Goal: Task Accomplishment & Management: Use online tool/utility

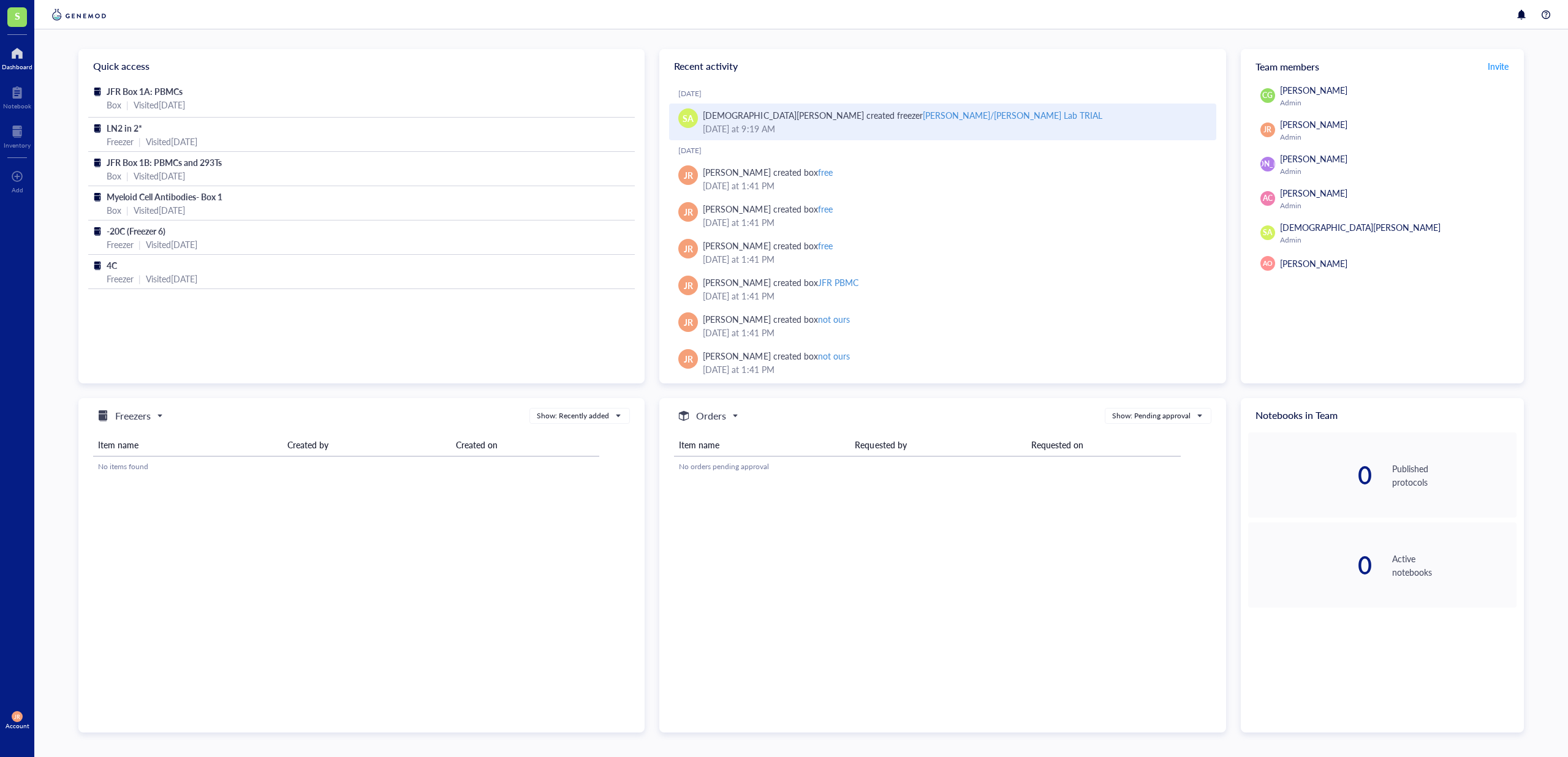
click at [1047, 130] on div "August 28, 2025 at 9:19 AM" at bounding box center [954, 129] width 503 height 13
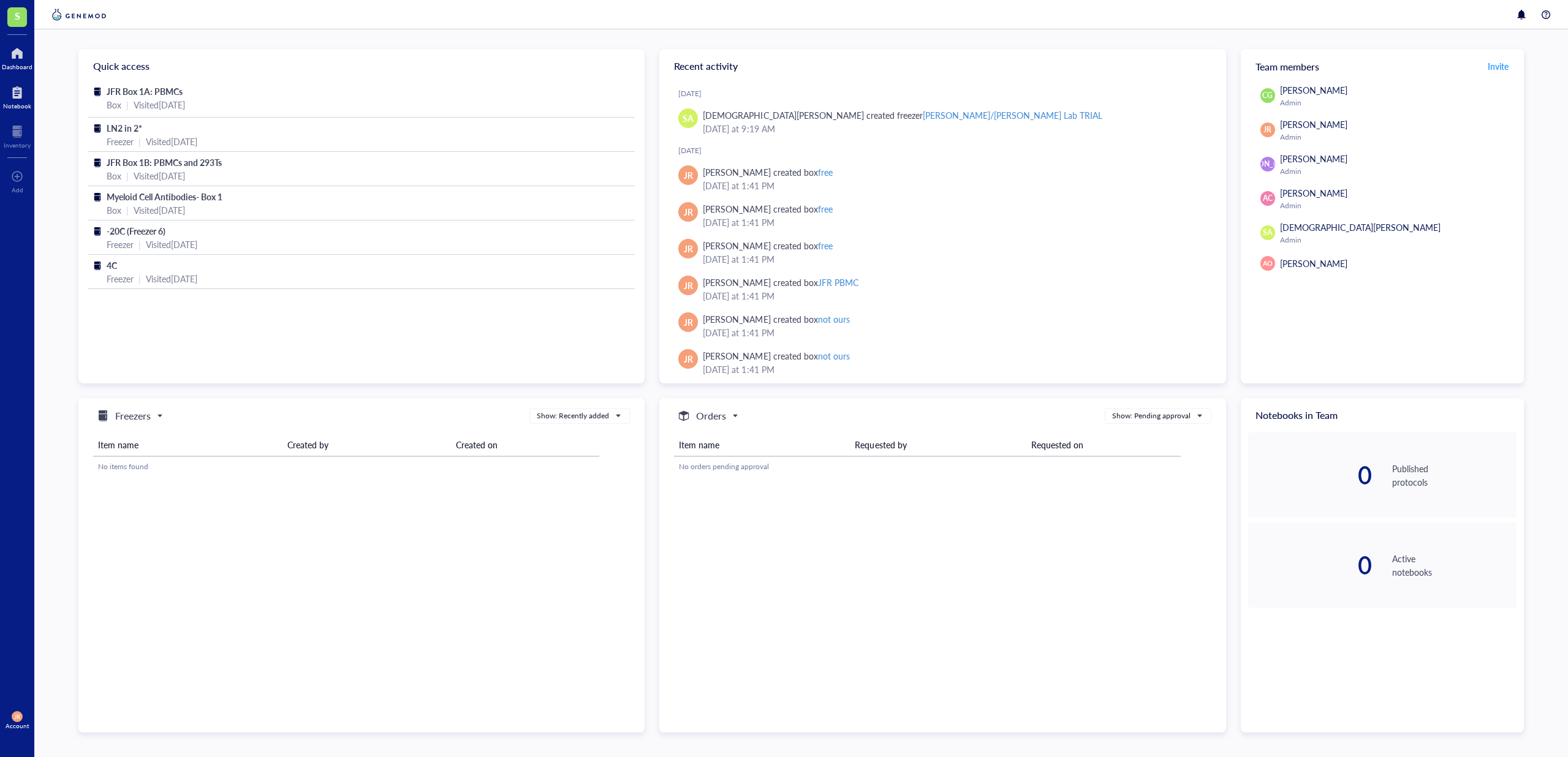
click at [22, 96] on div at bounding box center [18, 92] width 28 height 20
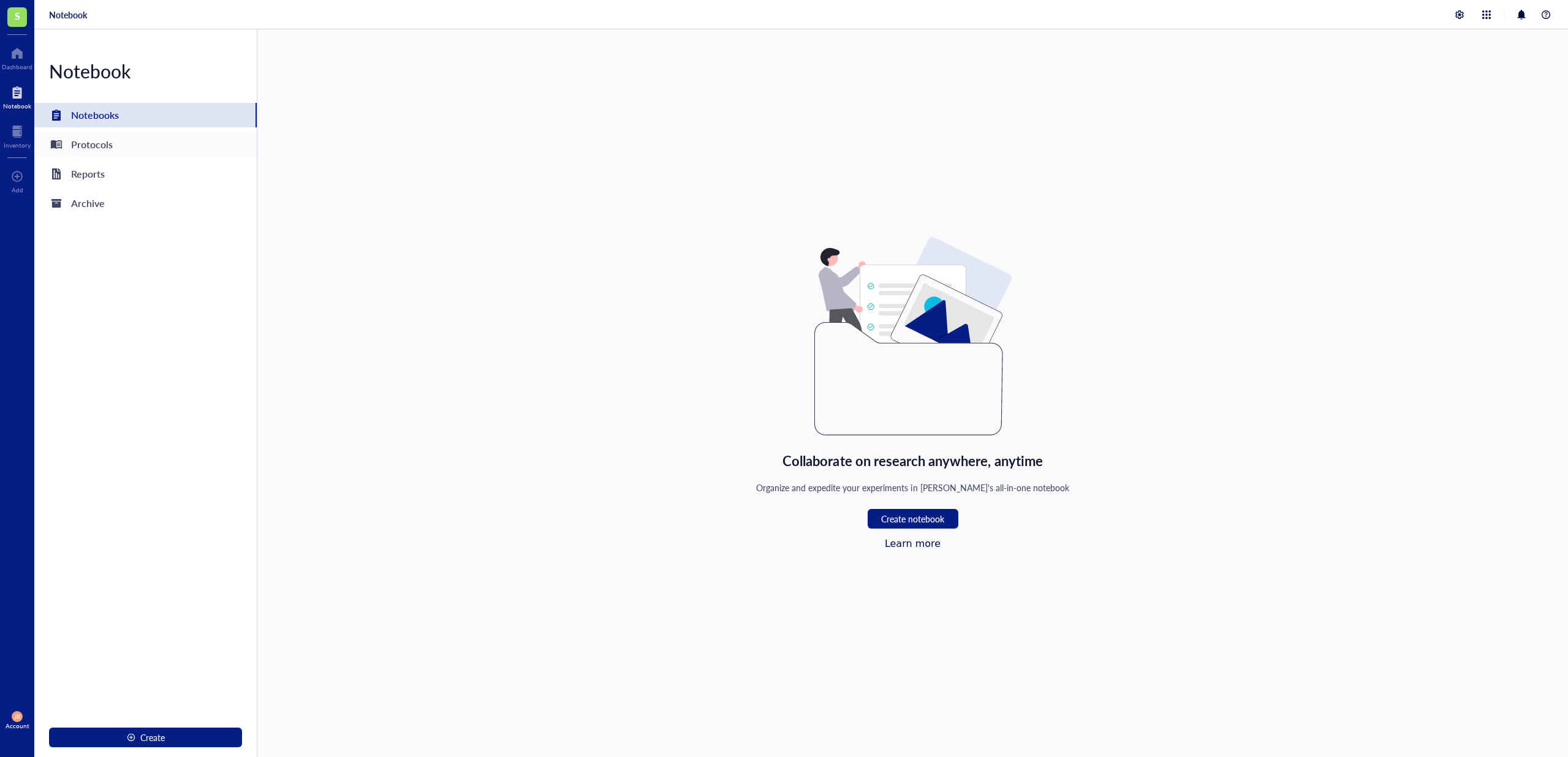
click at [94, 150] on div "Protocols" at bounding box center [92, 144] width 42 height 17
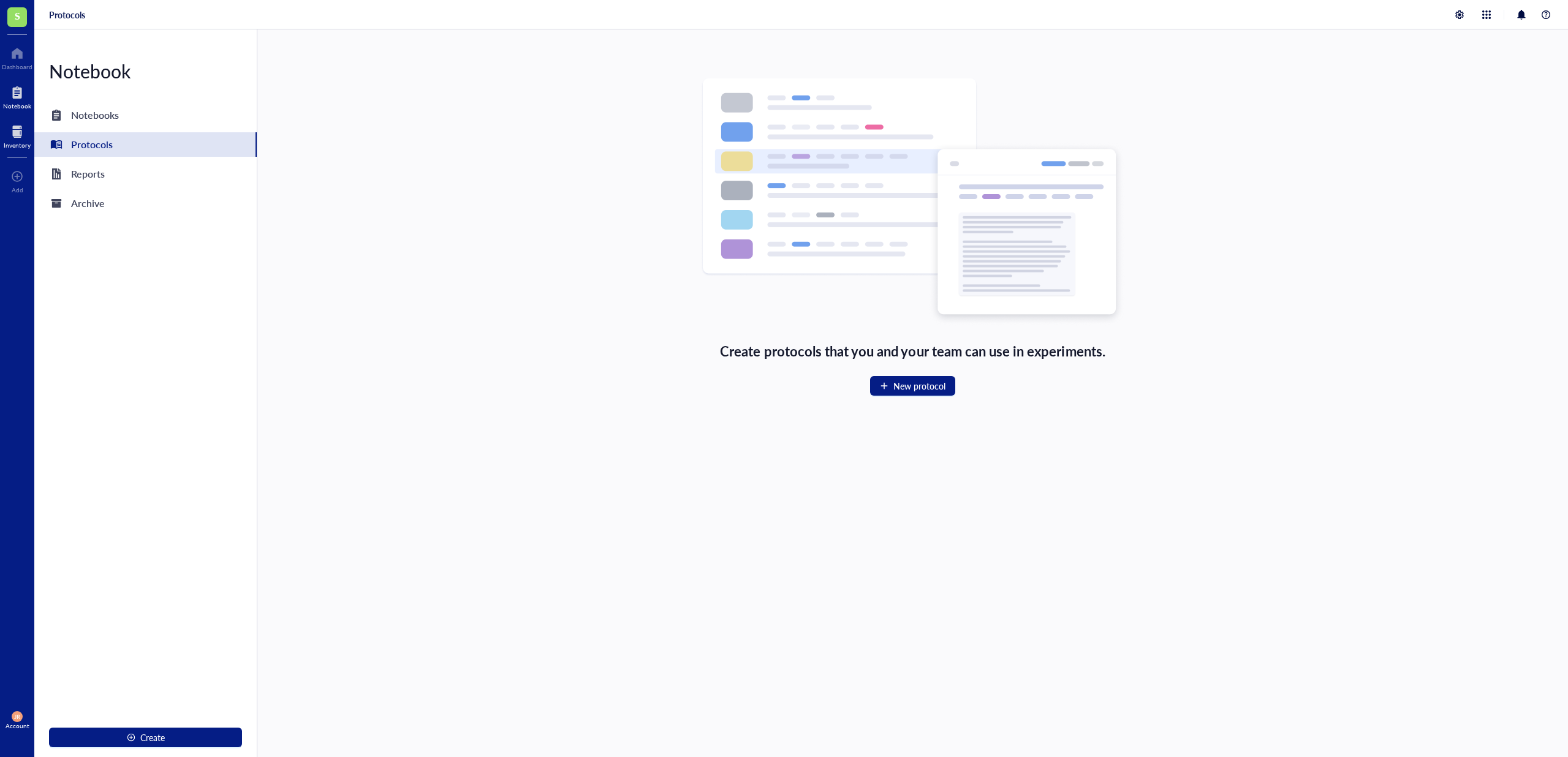
click at [24, 127] on div at bounding box center [17, 131] width 27 height 20
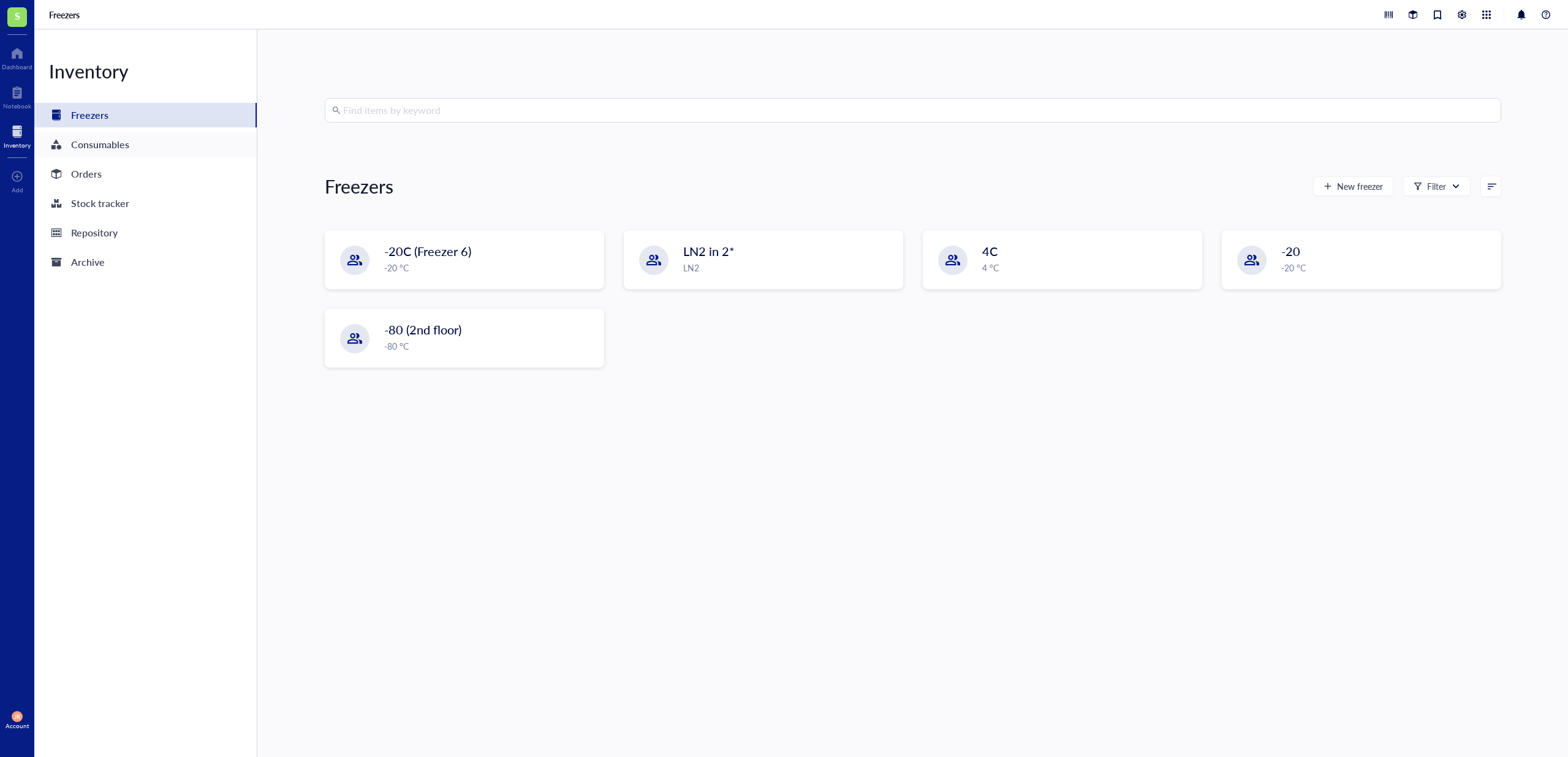
click at [101, 154] on div "Consumables" at bounding box center [145, 144] width 222 height 24
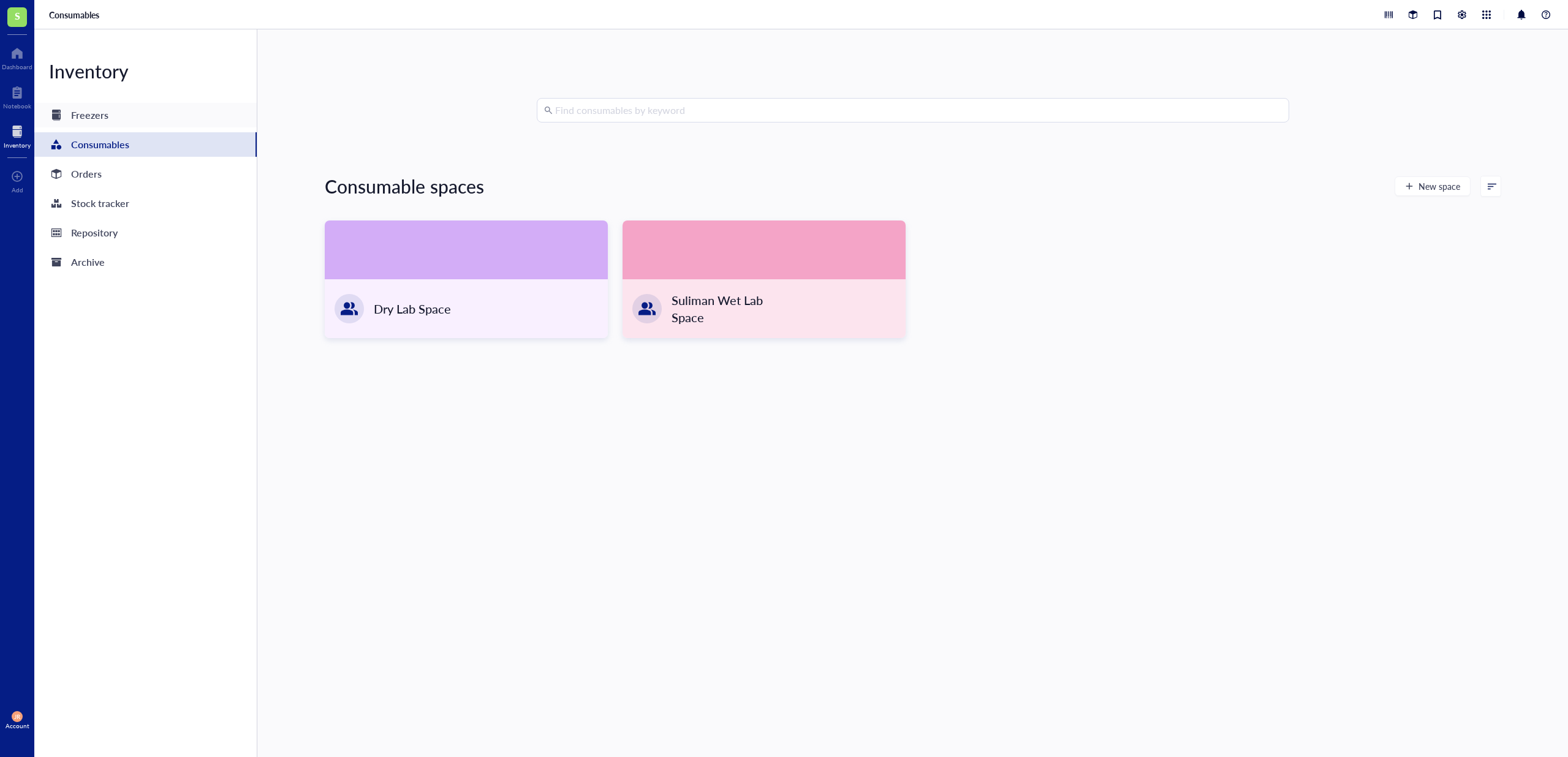
click at [125, 121] on div "Freezers" at bounding box center [145, 115] width 222 height 24
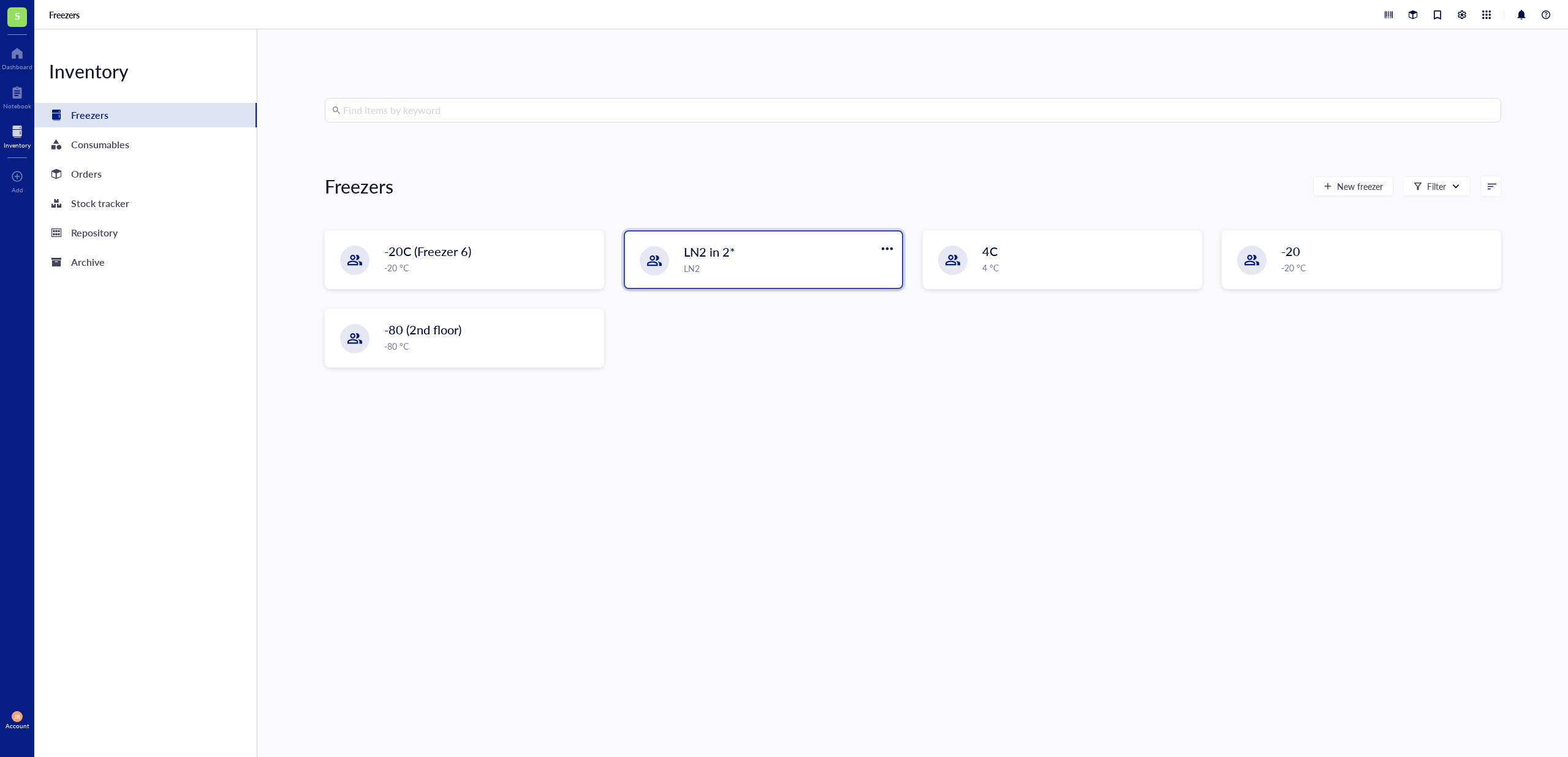
click at [738, 274] on div "LN2" at bounding box center [789, 268] width 211 height 13
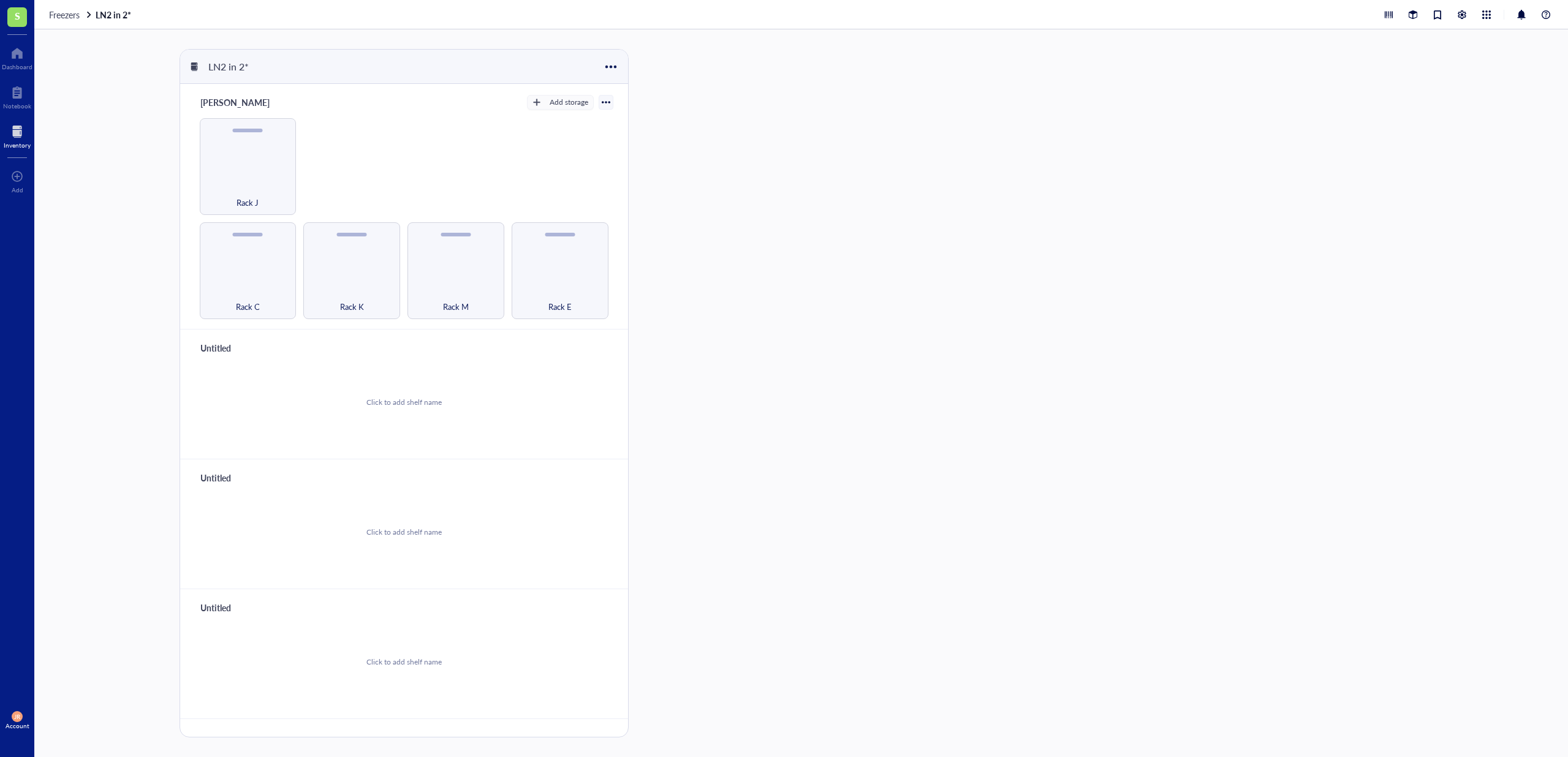
click at [78, 23] on div "Freezers LN2 in 2*" at bounding box center [801, 15] width 1534 height 30
click at [65, 10] on span "Freezers" at bounding box center [64, 15] width 30 height 12
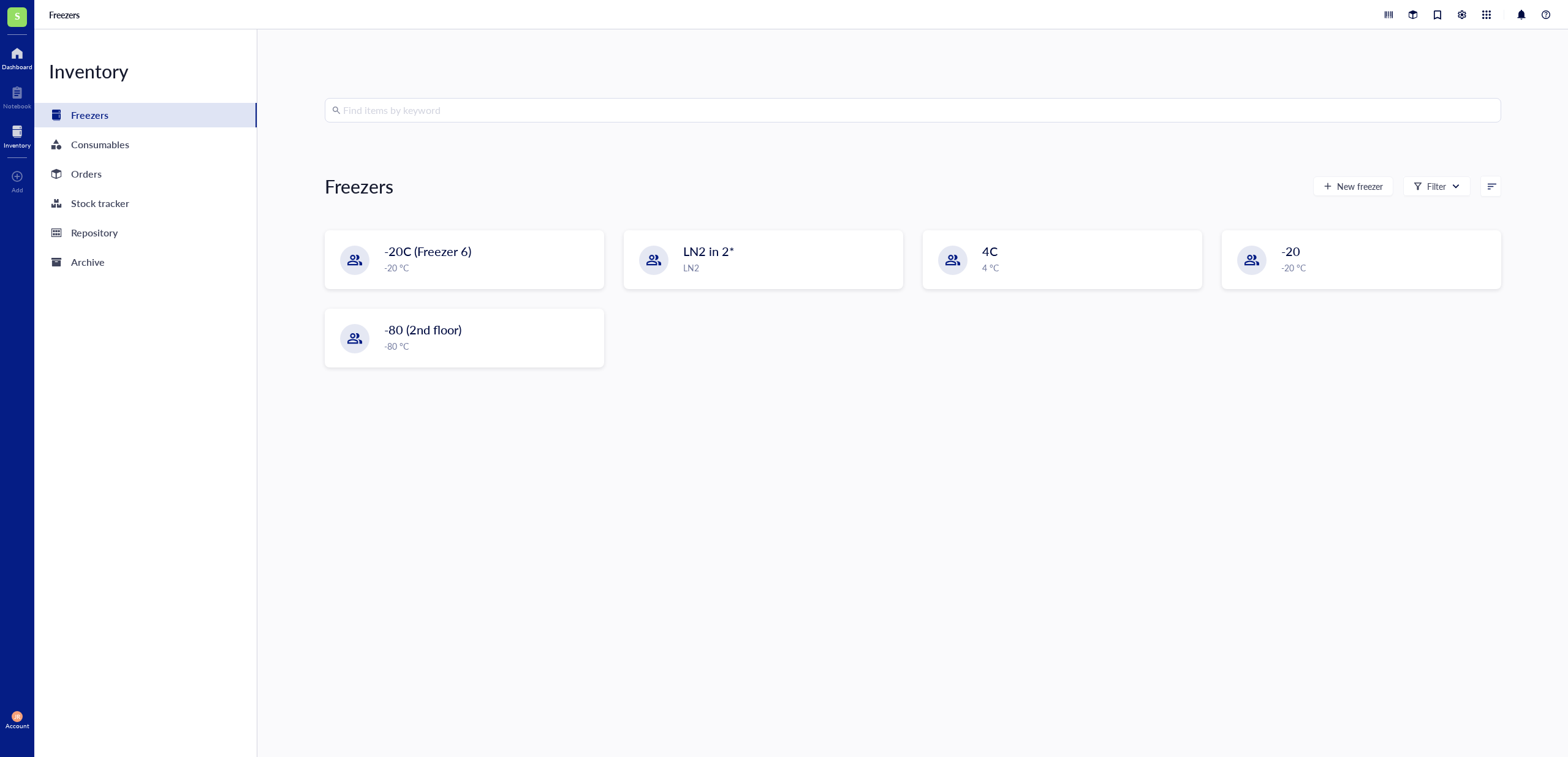
click at [25, 51] on div at bounding box center [17, 53] width 30 height 20
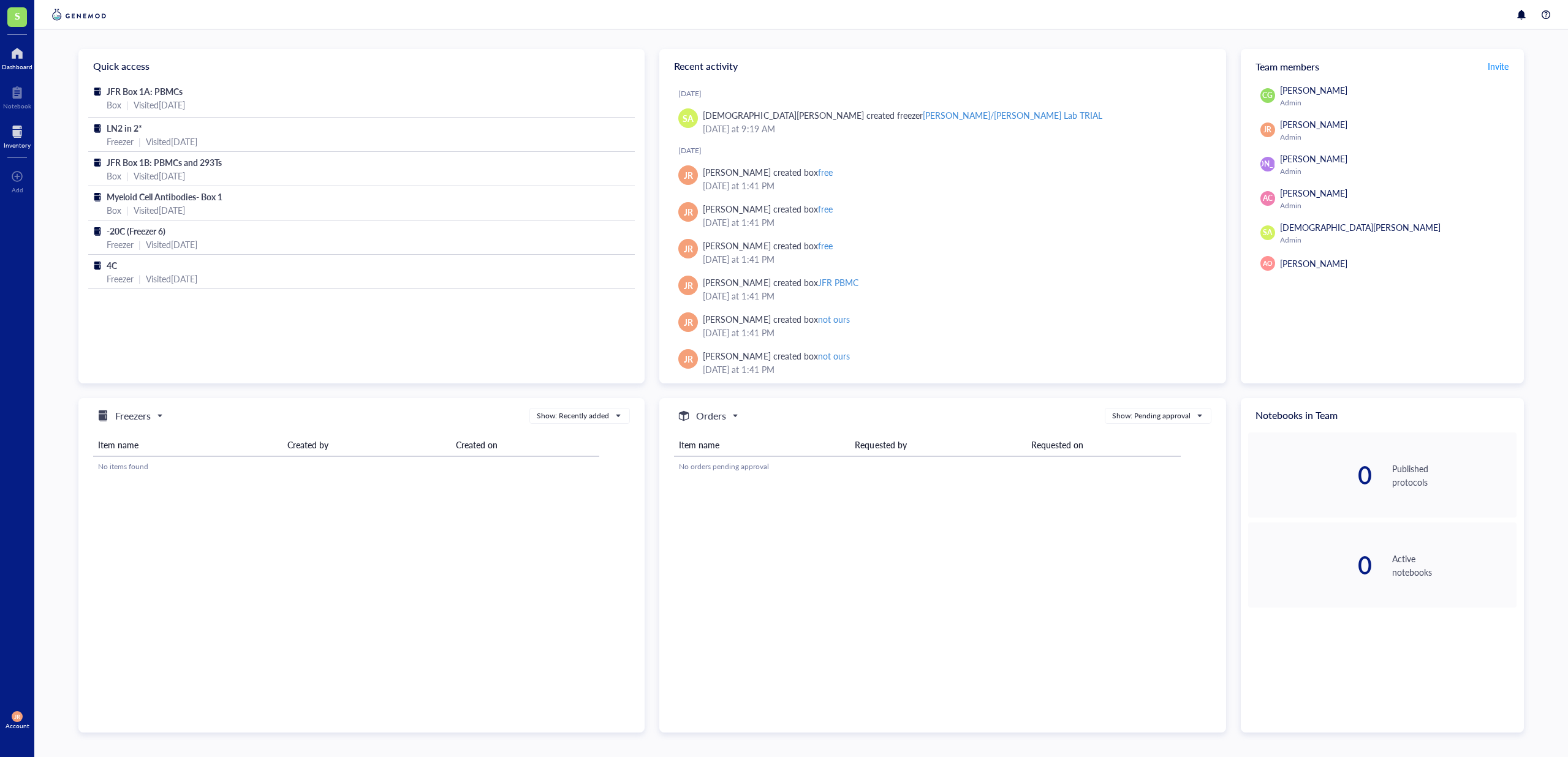
click at [10, 141] on div "Inventory" at bounding box center [17, 145] width 27 height 7
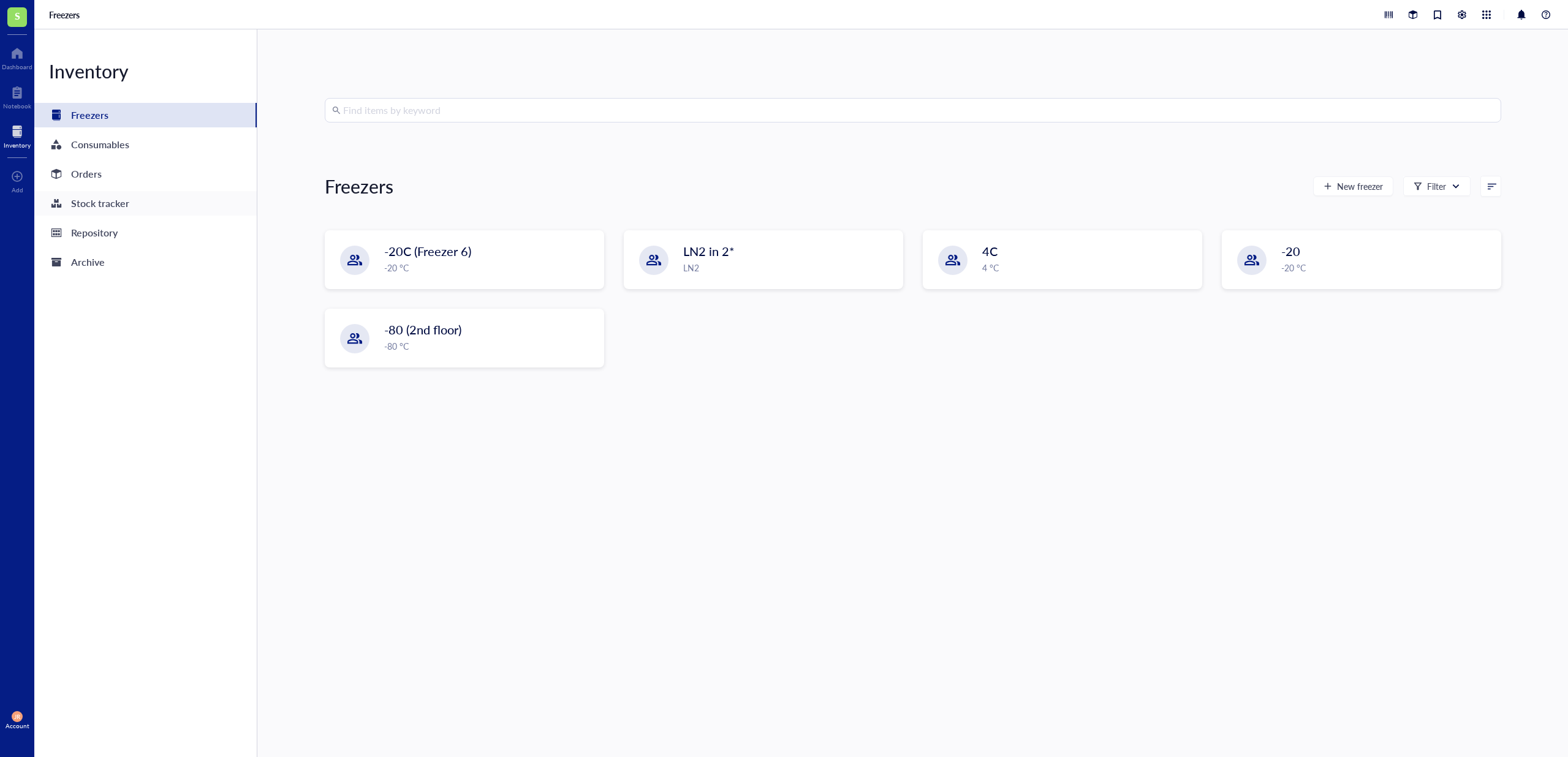
click at [180, 209] on div "Stock tracker" at bounding box center [145, 203] width 222 height 24
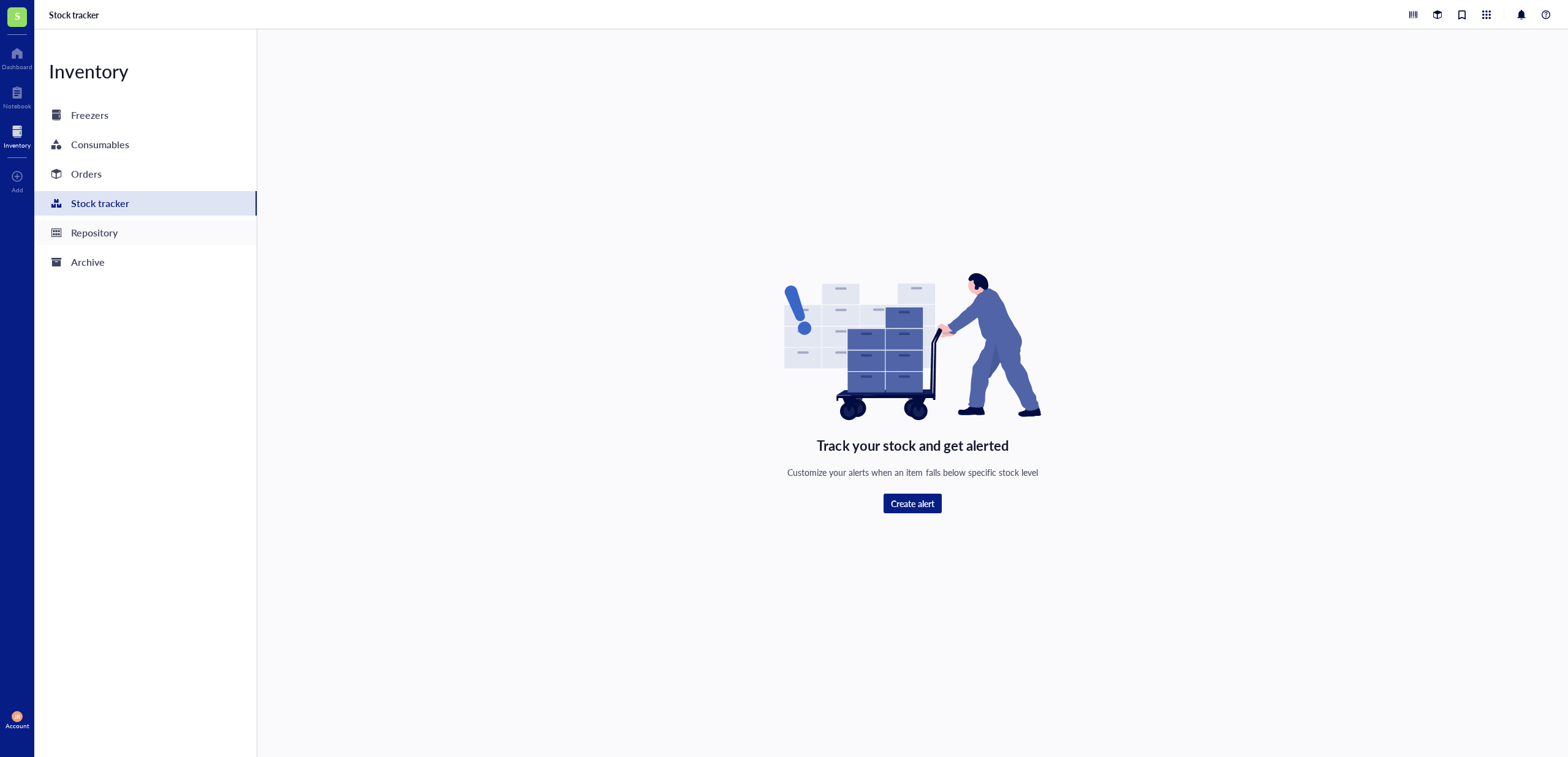
click at [174, 226] on div "Repository" at bounding box center [145, 232] width 222 height 24
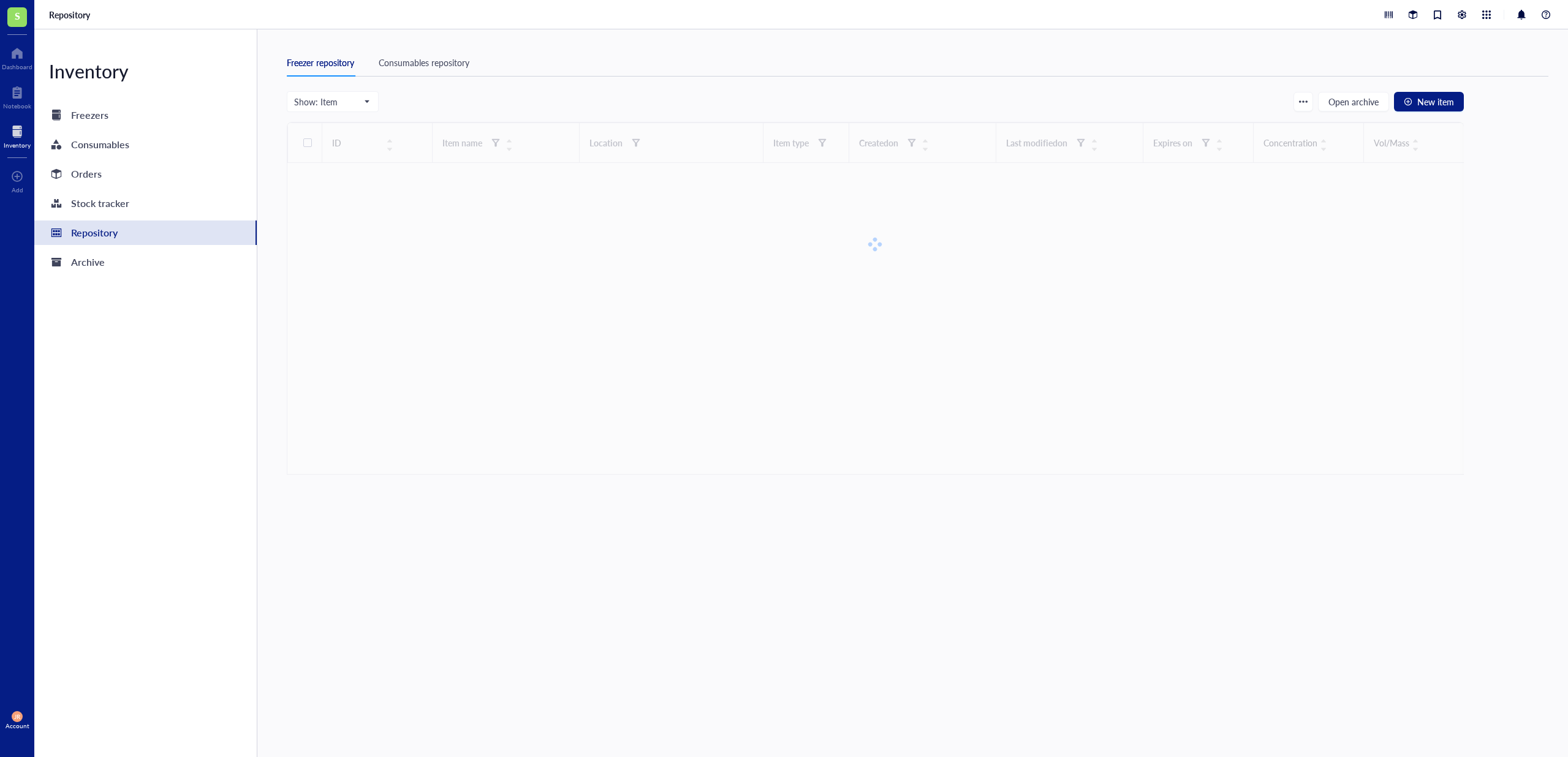
click at [420, 65] on div "Consumables repository" at bounding box center [424, 63] width 91 height 13
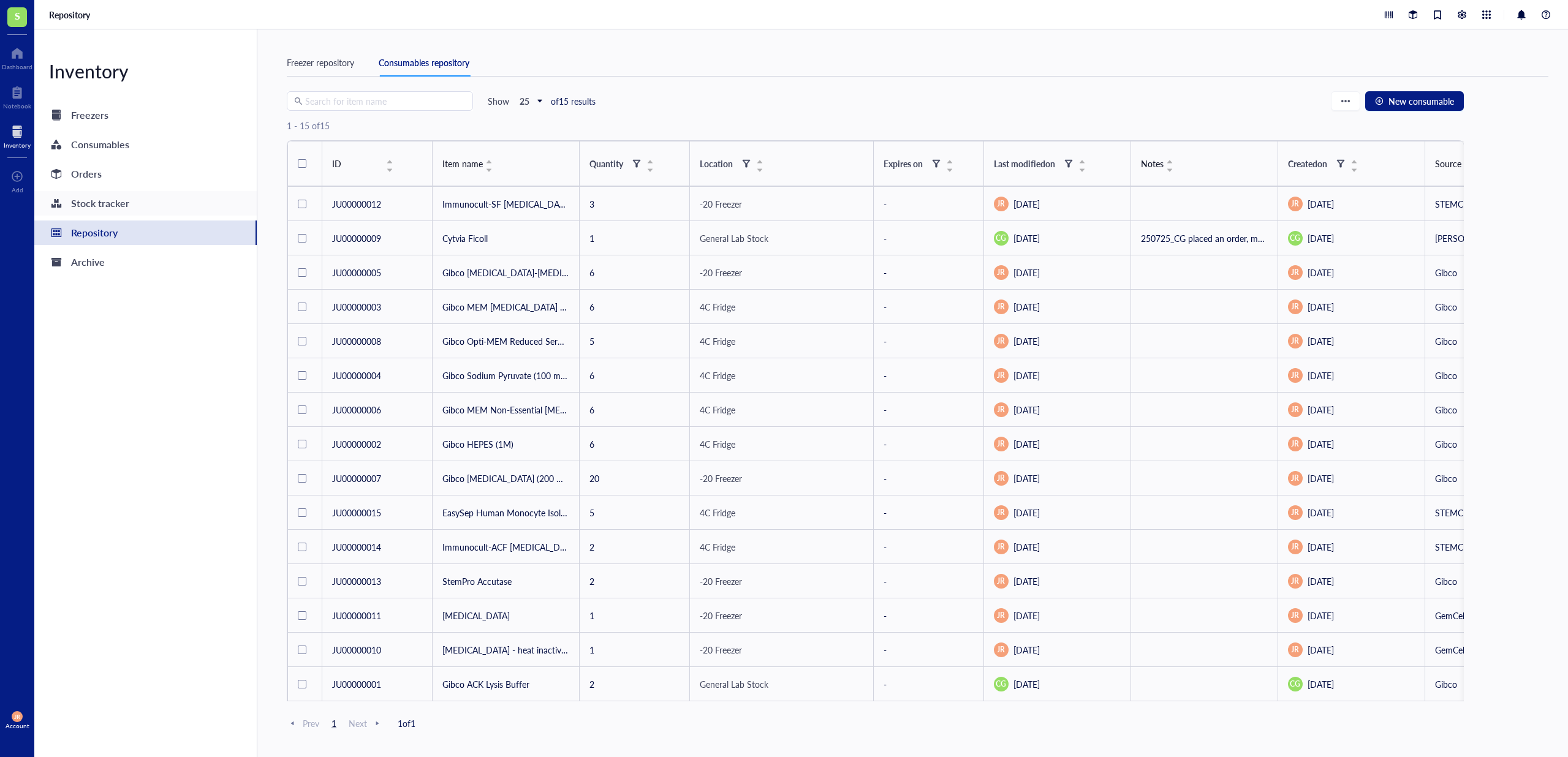
click at [136, 200] on div "Stock tracker" at bounding box center [145, 203] width 222 height 24
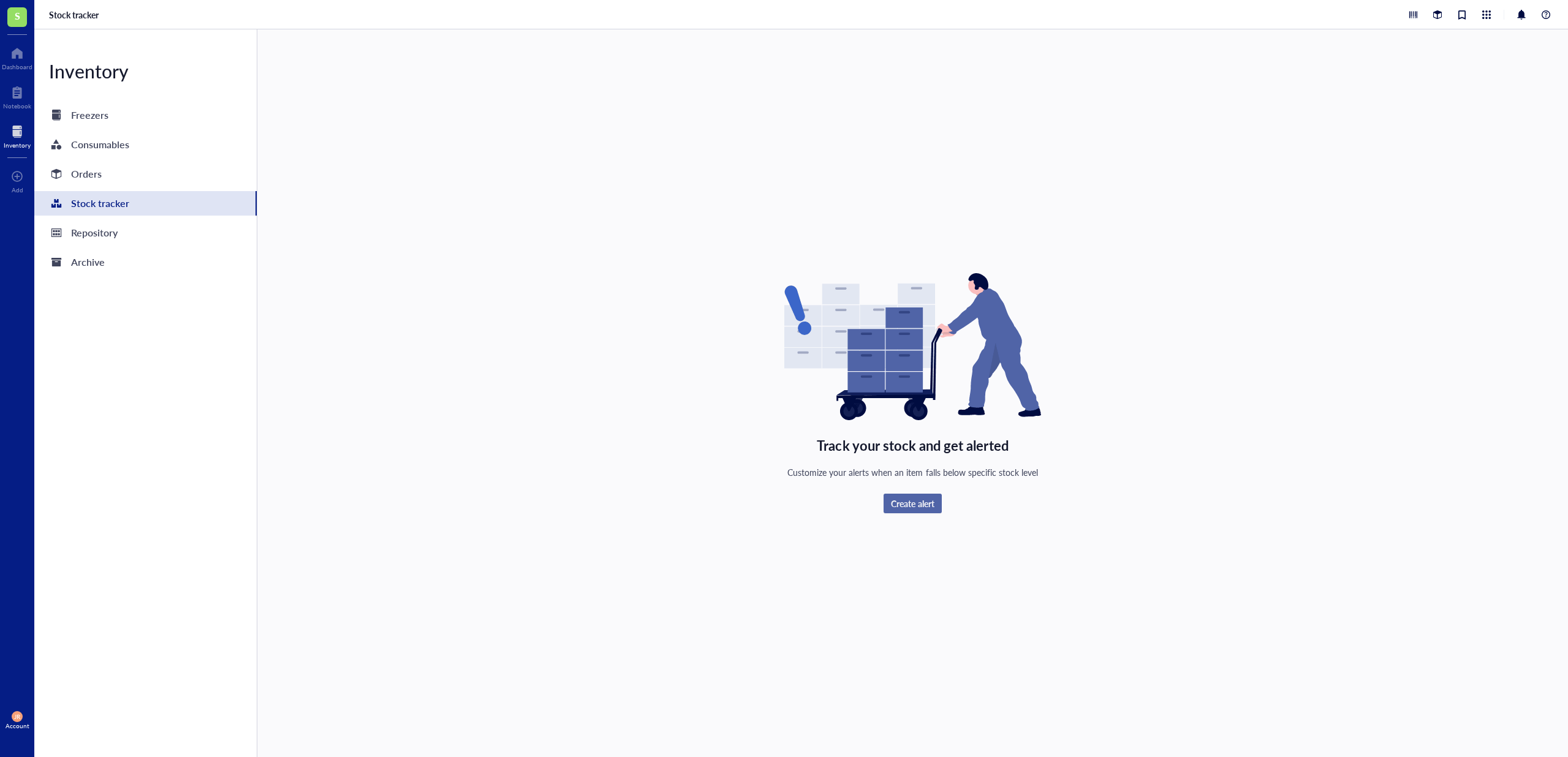
click at [907, 511] on button "Create alert" at bounding box center [912, 503] width 57 height 20
click at [613, 504] on div "Track your stock and get alerted Customize your alerts when an item falls below…" at bounding box center [913, 393] width 1251 height 669
click at [128, 227] on div "Repository" at bounding box center [145, 232] width 222 height 24
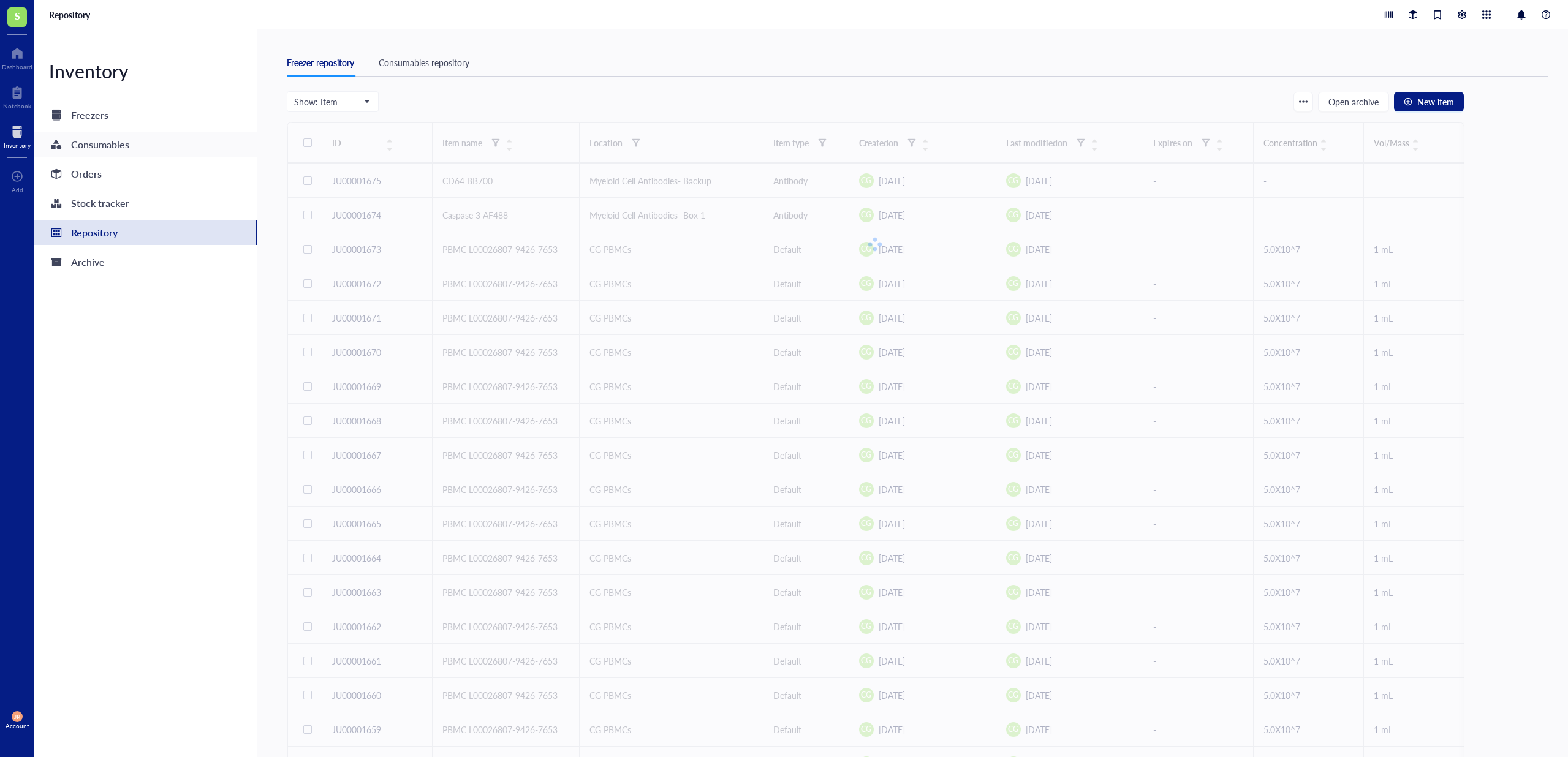
click at [141, 139] on div "Consumables" at bounding box center [145, 144] width 222 height 24
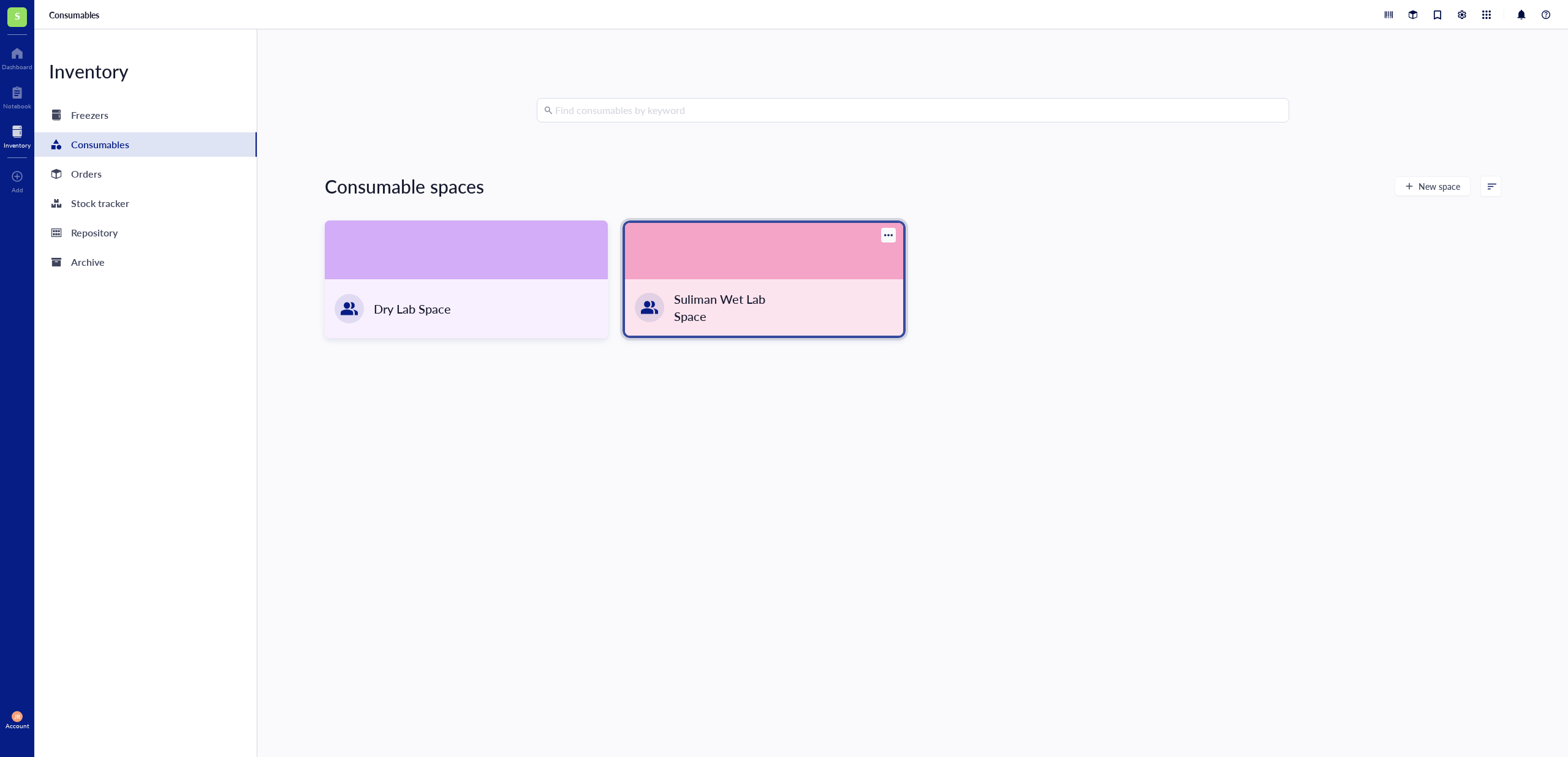
click at [694, 289] on div "Suliman Wet Lab Space" at bounding box center [764, 308] width 278 height 57
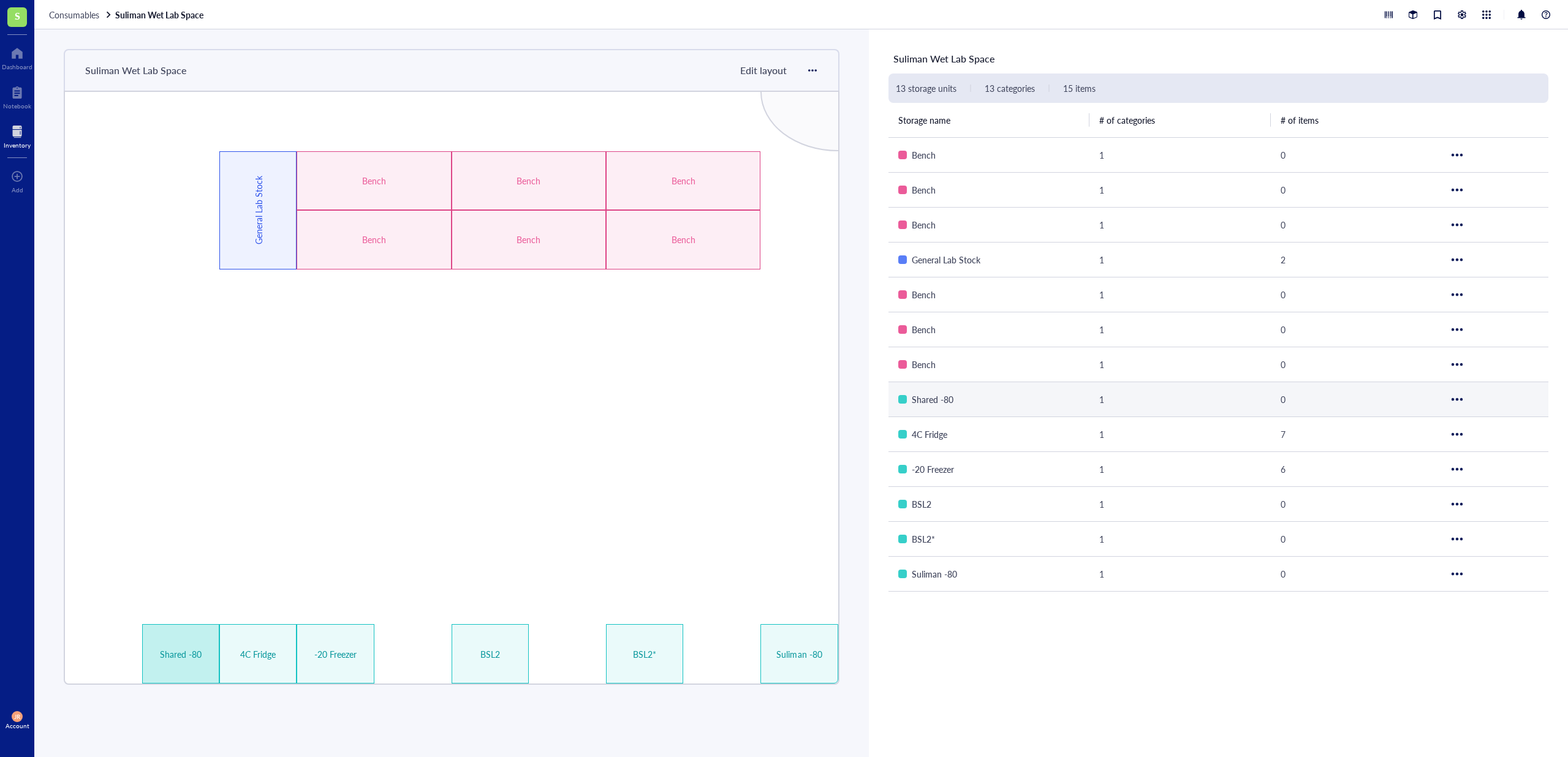
click at [182, 662] on div "Shared -80" at bounding box center [181, 654] width 77 height 59
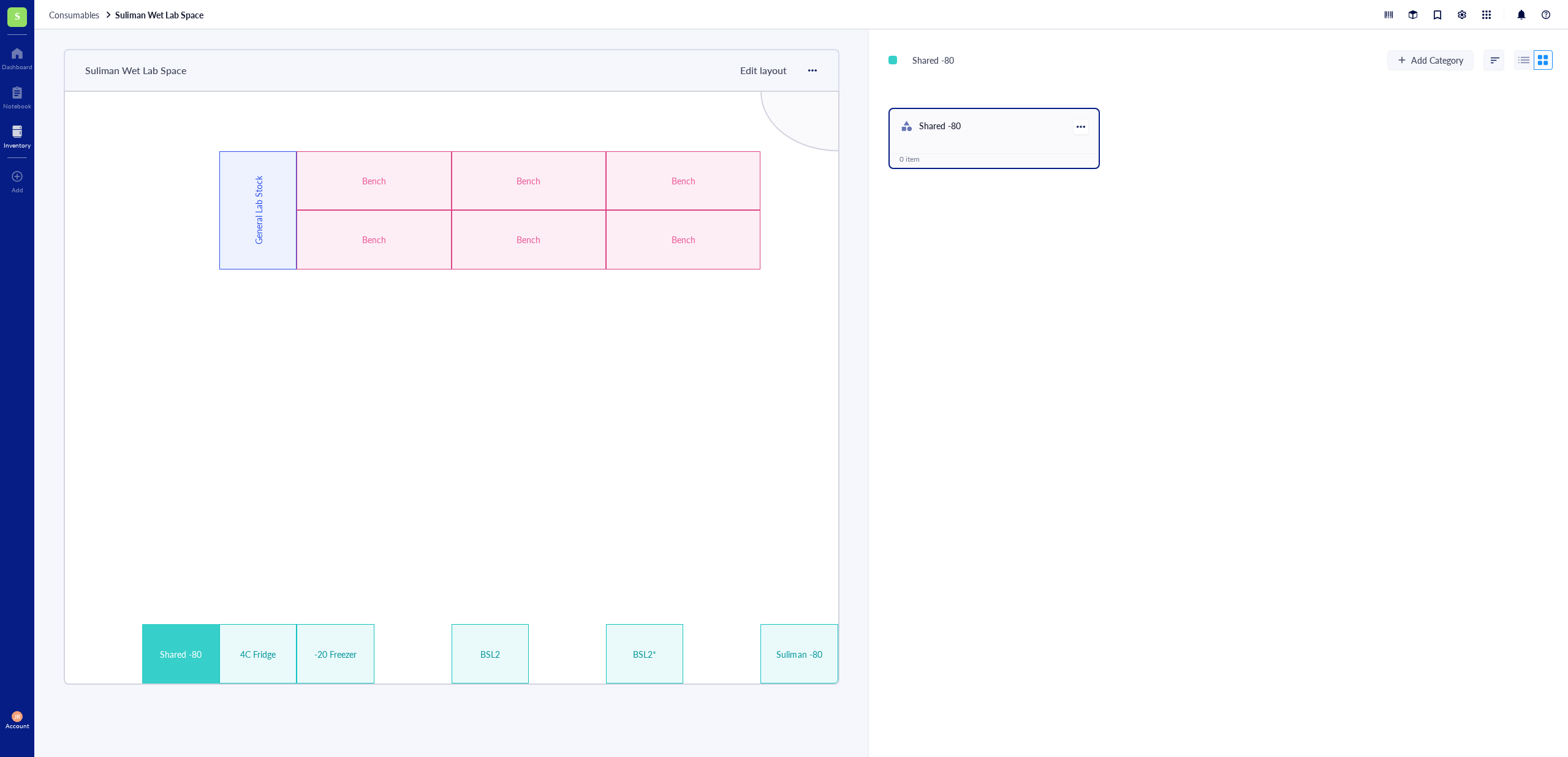
click at [945, 128] on span "Shared -80" at bounding box center [940, 125] width 42 height 12
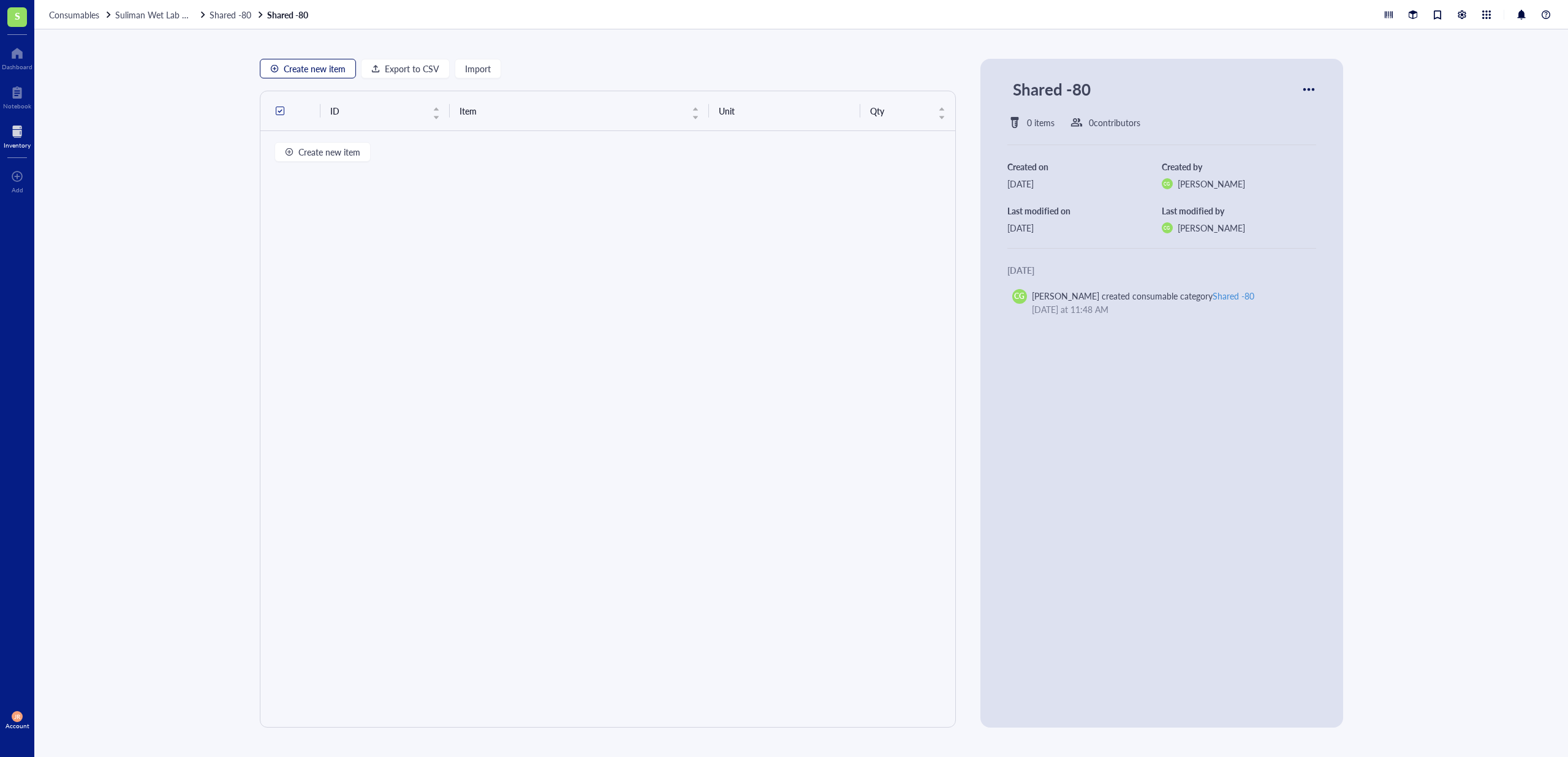
click at [311, 67] on span "Create new item" at bounding box center [315, 69] width 62 height 10
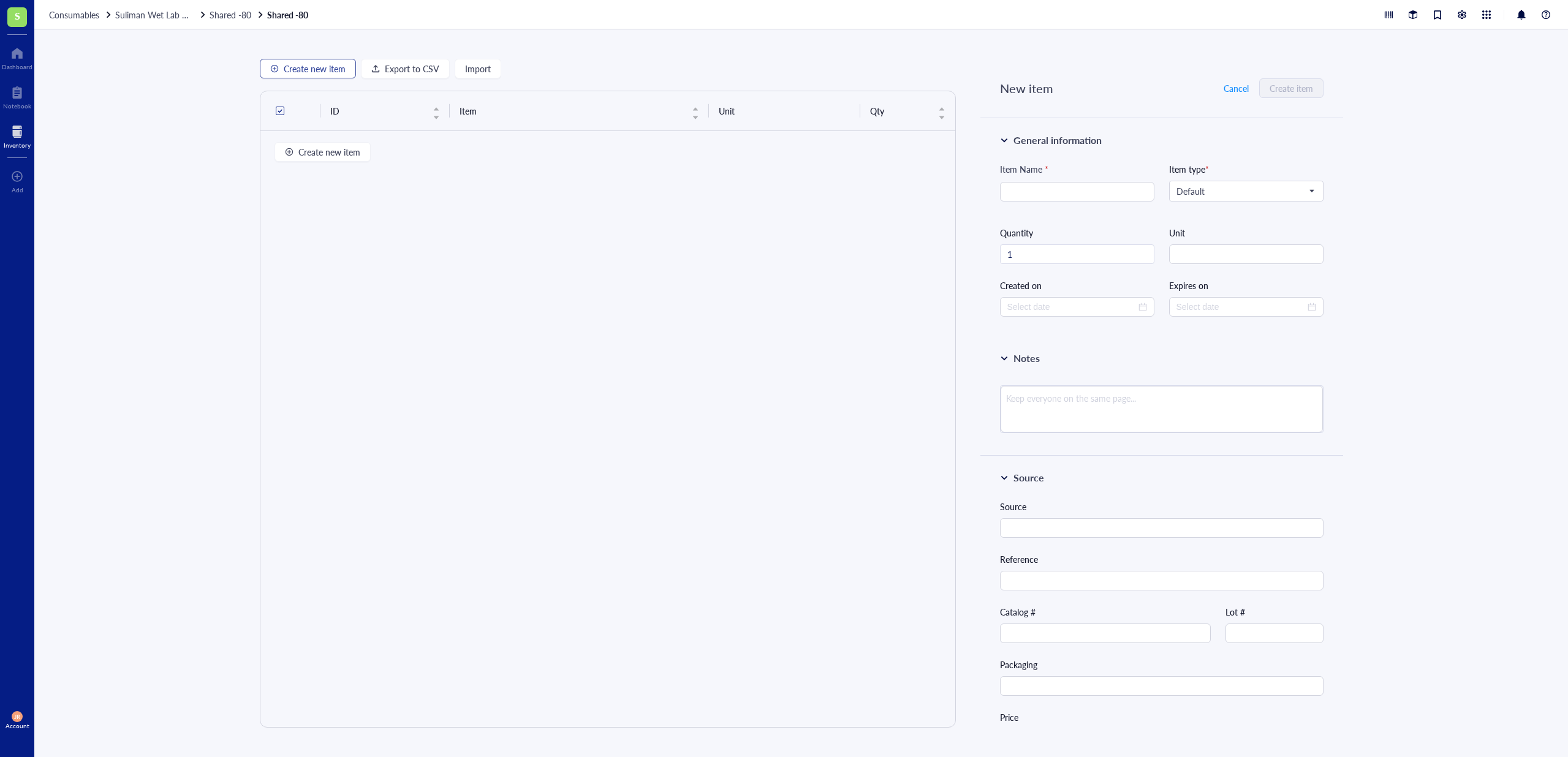
type input "[DATE]"
click at [224, 15] on span "Shared -80" at bounding box center [230, 15] width 42 height 12
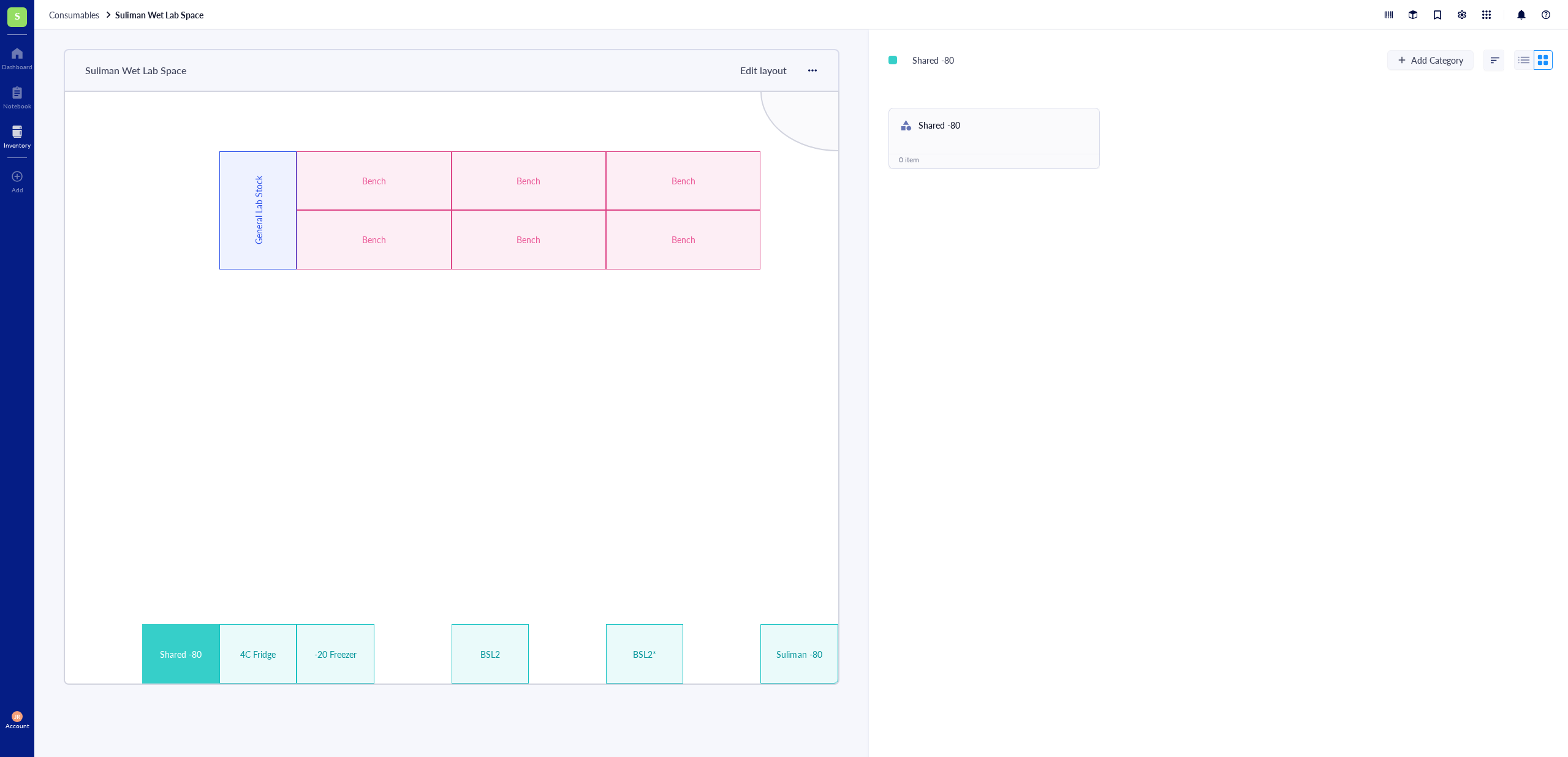
click at [6, 127] on div at bounding box center [17, 131] width 27 height 20
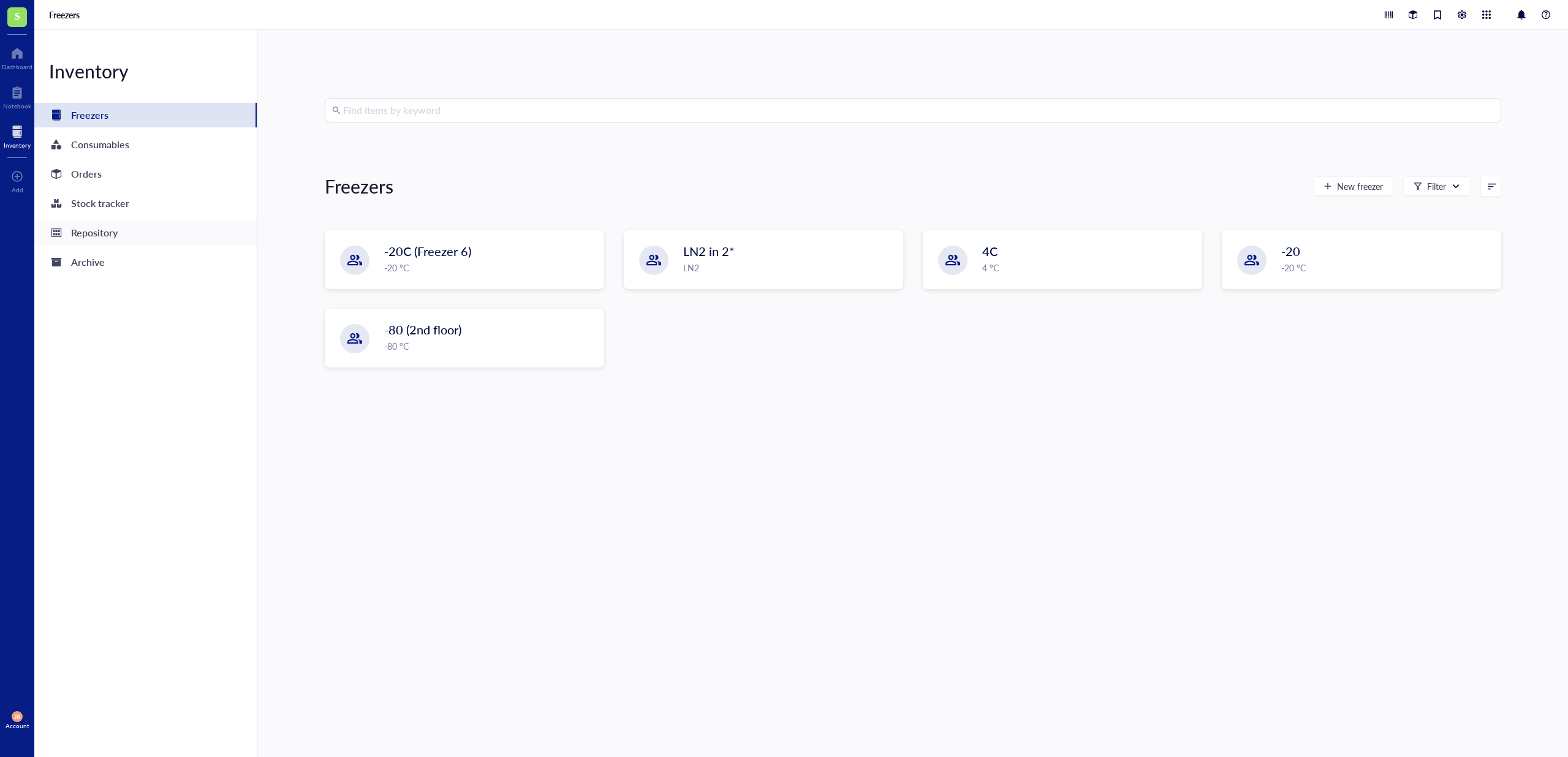
click at [81, 224] on div "Repository" at bounding box center [94, 232] width 46 height 17
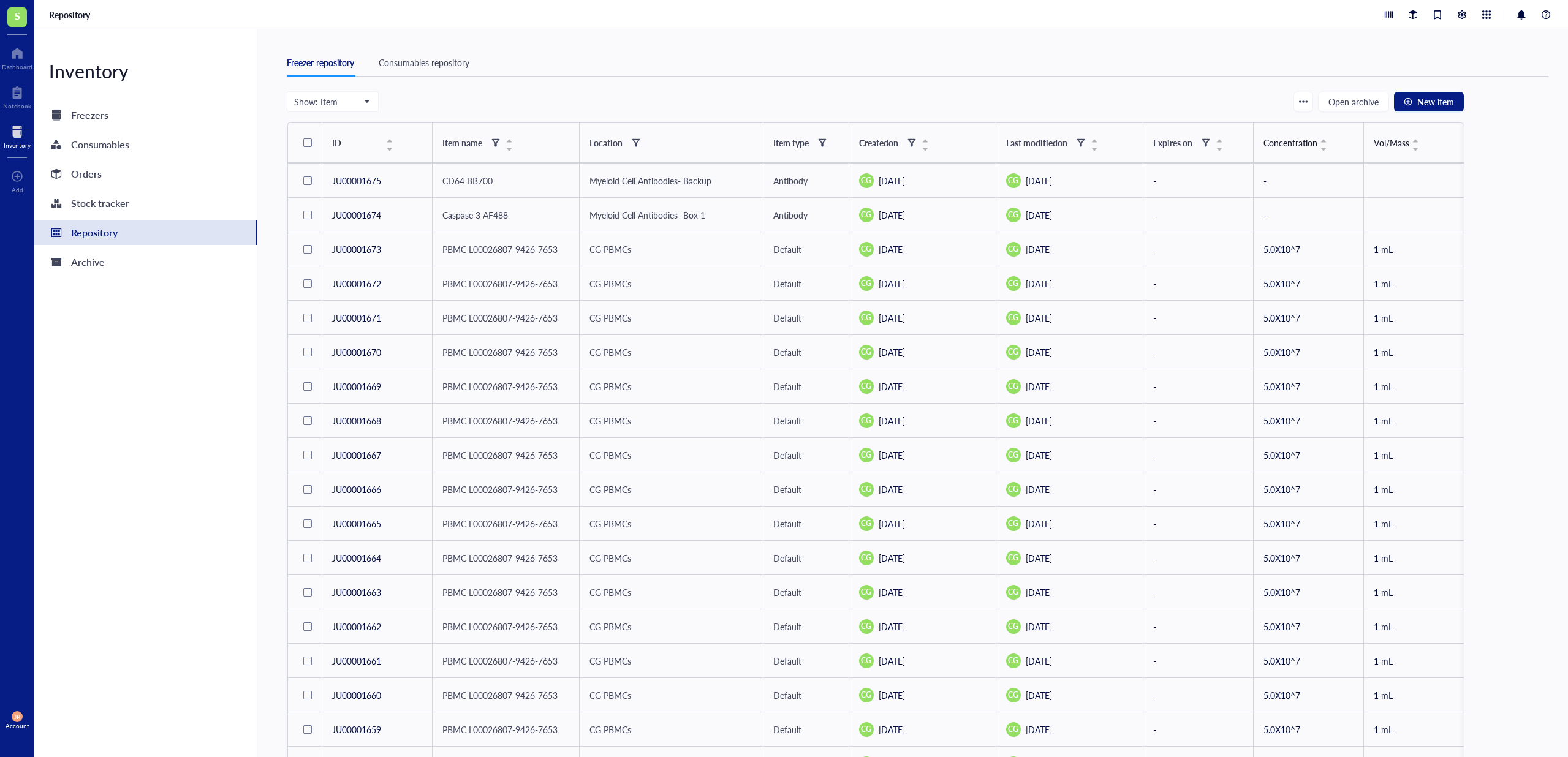
click at [424, 63] on div "Consumables repository" at bounding box center [424, 63] width 91 height 13
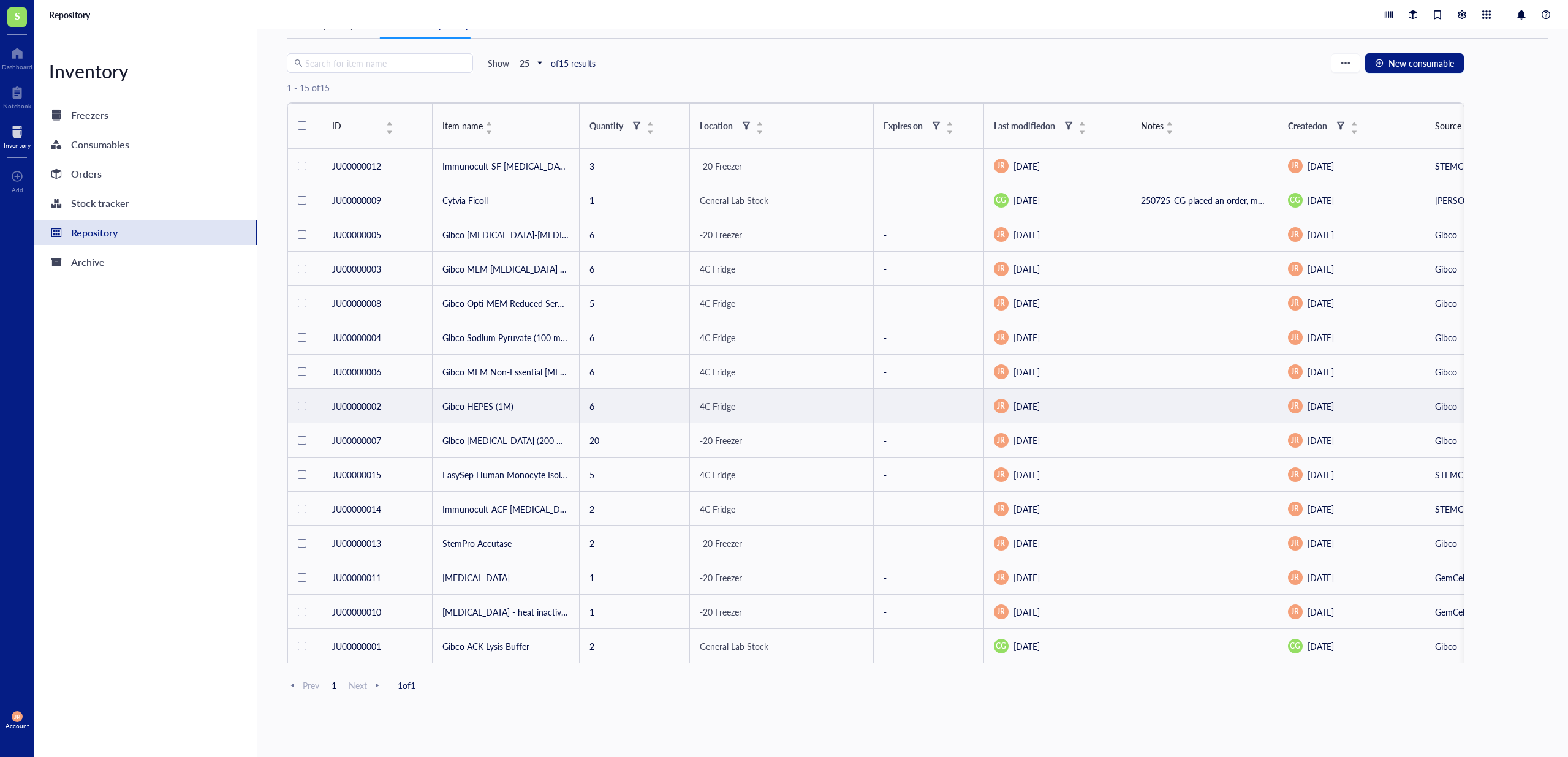
scroll to position [37, 0]
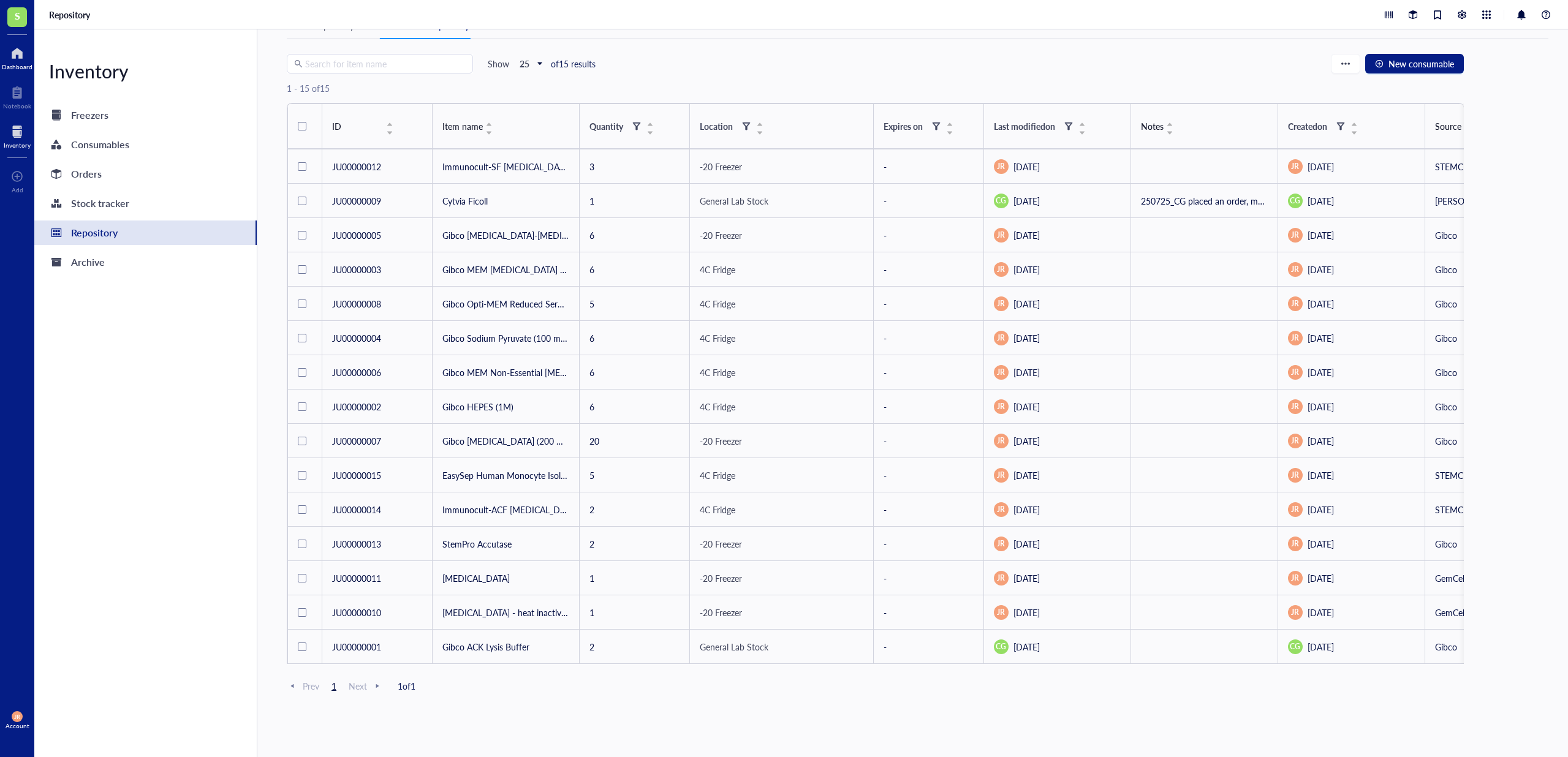
click at [29, 58] on div at bounding box center [17, 53] width 30 height 20
